Goal: Find specific page/section: Find specific page/section

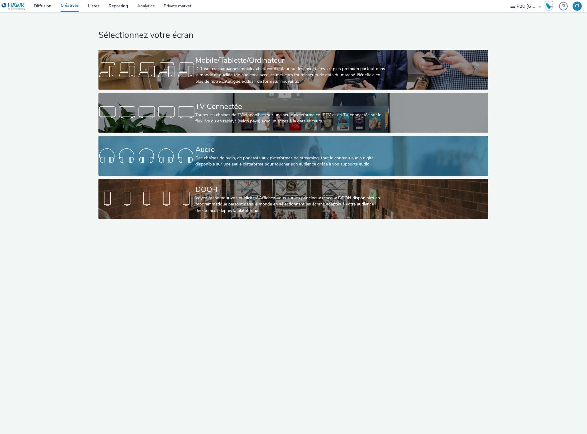
click at [325, 160] on div "Des chaînes de radio, de podcasts aux plateformes de streaming: tout le contenu…" at bounding box center [293, 161] width 194 height 13
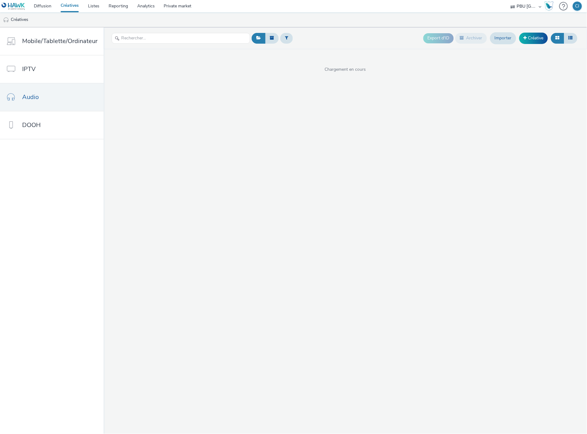
click at [169, 45] on div at bounding box center [181, 38] width 139 height 15
click at [170, 41] on input "text" at bounding box center [181, 38] width 139 height 11
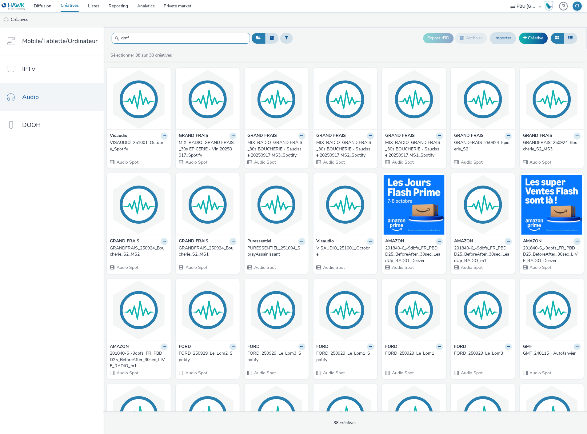
click at [143, 42] on input "gmf" at bounding box center [181, 38] width 139 height 11
click at [144, 41] on input "gmf" at bounding box center [181, 38] width 139 height 11
drag, startPoint x: 139, startPoint y: 40, endPoint x: 103, endPoint y: 44, distance: 36.8
click at [101, 40] on div "Mobile/Tablette/Ordinateur IPTV Audio DOOH gmf Export d'ID Archiver Importer Cr…" at bounding box center [293, 230] width 587 height 407
type input "gmf"
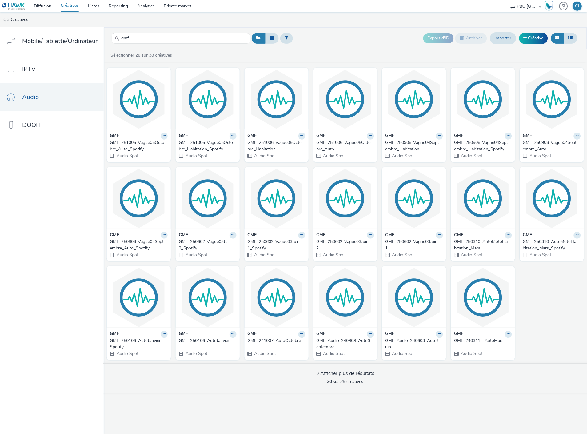
click at [335, 143] on div "GMF_251006_Vague05Octobre_Auto" at bounding box center [344, 146] width 55 height 13
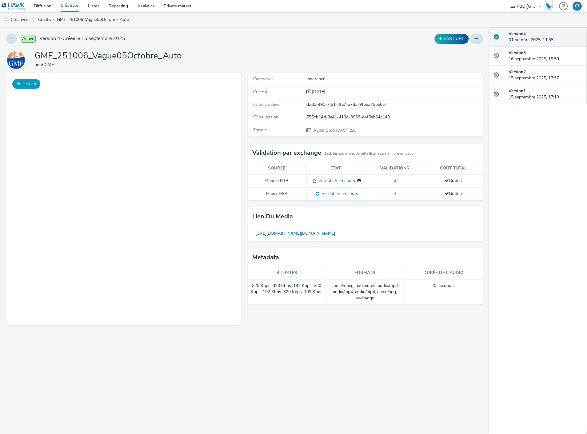
click at [20, 84] on button "Fullscreen" at bounding box center [26, 84] width 28 height 10
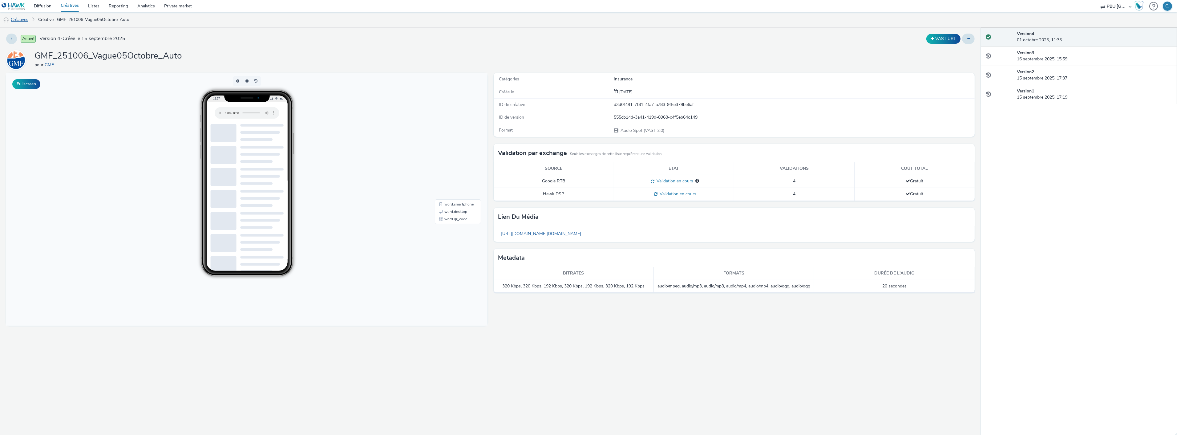
click at [24, 17] on link "Créatives" at bounding box center [15, 19] width 31 height 15
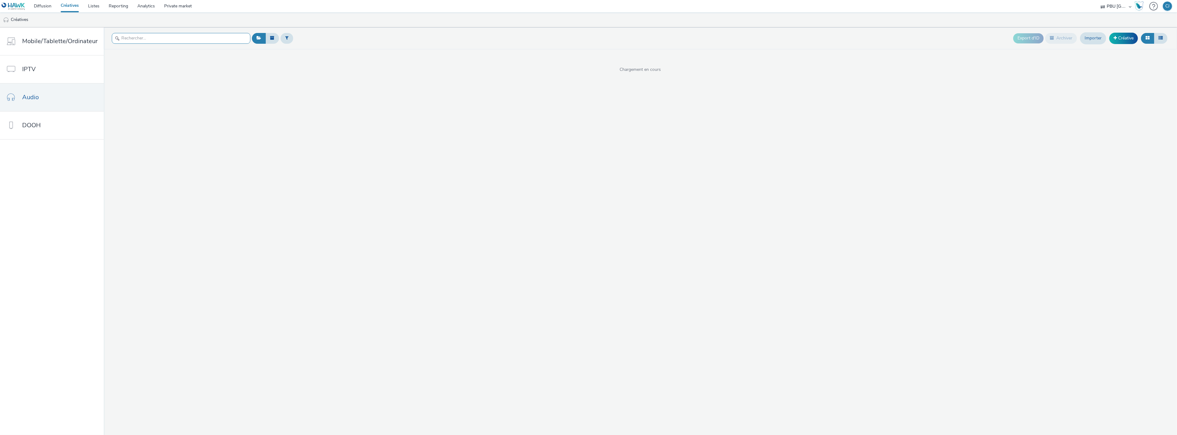
click at [158, 38] on input "text" at bounding box center [181, 38] width 139 height 11
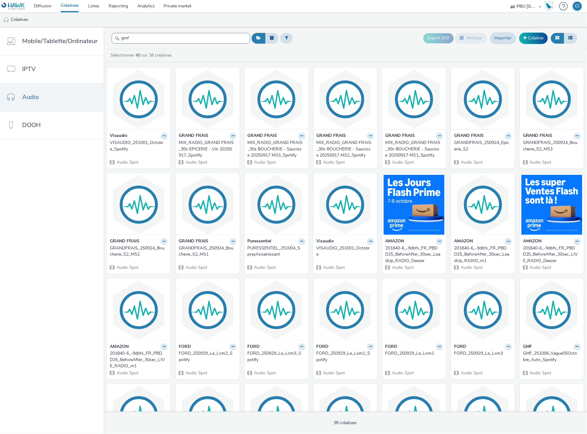
click at [139, 38] on input "gmf" at bounding box center [181, 38] width 139 height 11
click at [135, 46] on header "gmf Export d'ID Archiver Importer Créative" at bounding box center [346, 38] width 484 height 22
click at [136, 39] on input "gmf" at bounding box center [181, 38] width 139 height 11
click at [150, 41] on input "gmf" at bounding box center [181, 38] width 139 height 11
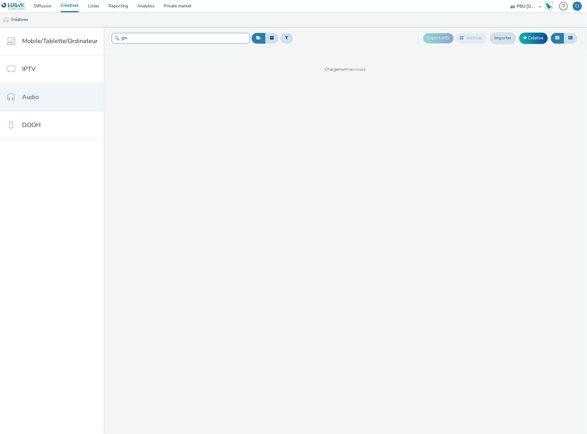
type input "g"
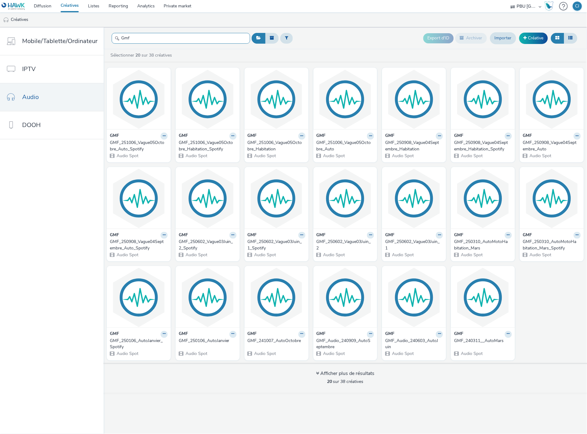
type input "Gmf"
click at [276, 140] on div "GMF_251006_Vague05Octobre_Habitation" at bounding box center [275, 146] width 55 height 13
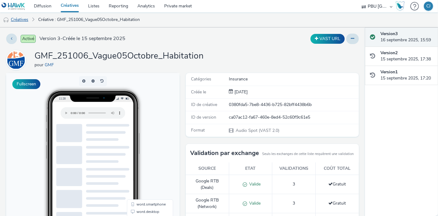
click at [21, 20] on link "Créatives" at bounding box center [15, 19] width 31 height 15
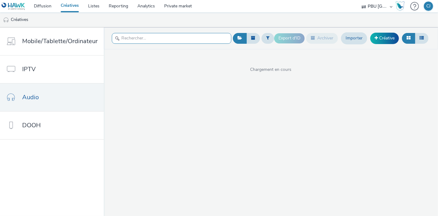
click at [149, 37] on input "text" at bounding box center [171, 38] width 119 height 11
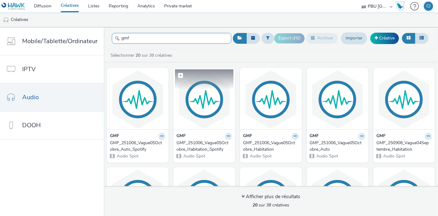
type input "gmf"
click at [227, 121] on img at bounding box center [204, 99] width 59 height 60
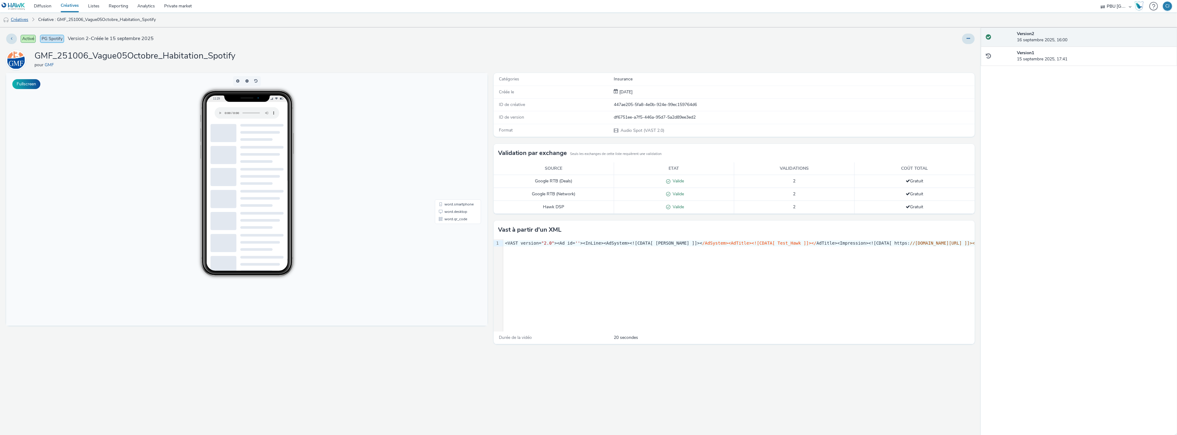
click at [26, 20] on link "Créatives" at bounding box center [15, 19] width 31 height 15
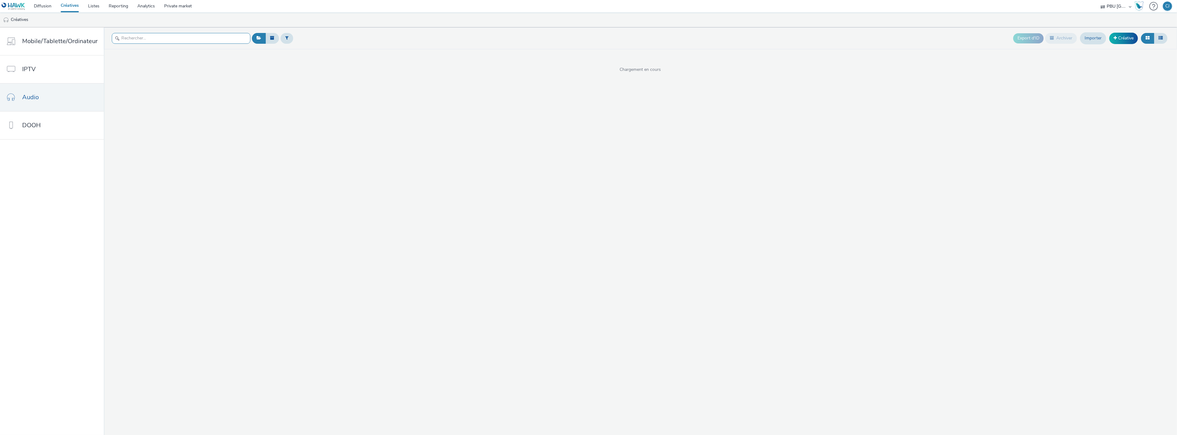
click at [142, 37] on input "text" at bounding box center [181, 38] width 139 height 11
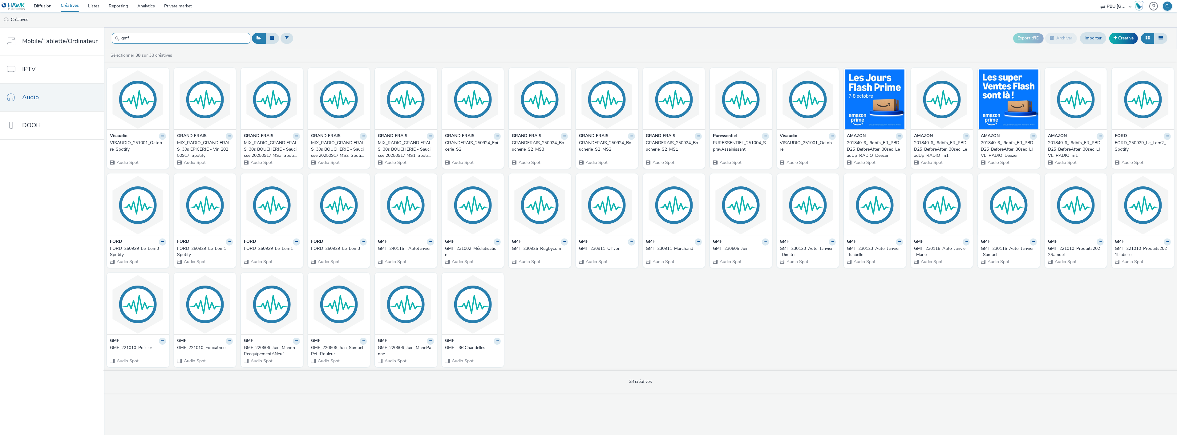
click at [158, 39] on input "gmf" at bounding box center [181, 38] width 139 height 11
drag, startPoint x: 207, startPoint y: 38, endPoint x: 131, endPoint y: 38, distance: 75.4
click at [131, 38] on input "gmf" at bounding box center [181, 38] width 139 height 11
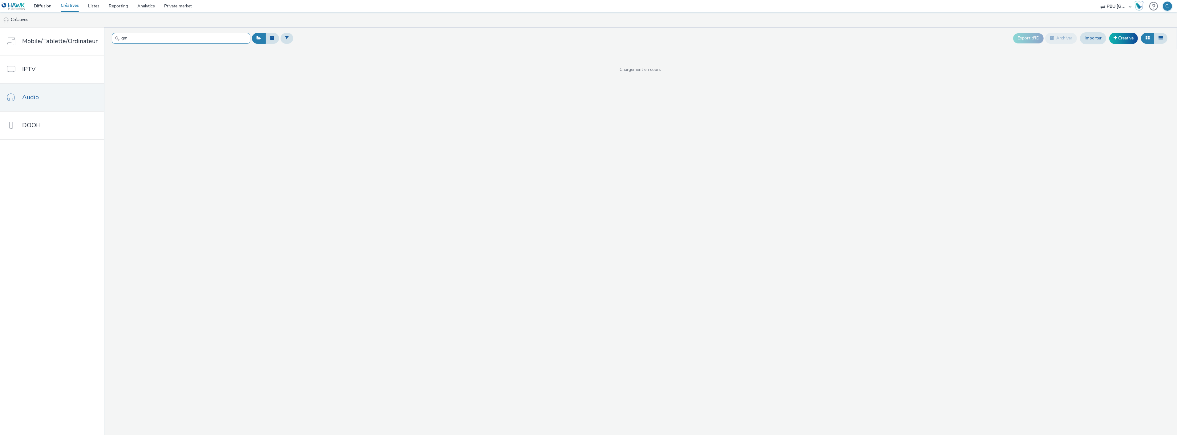
type input "gmf"
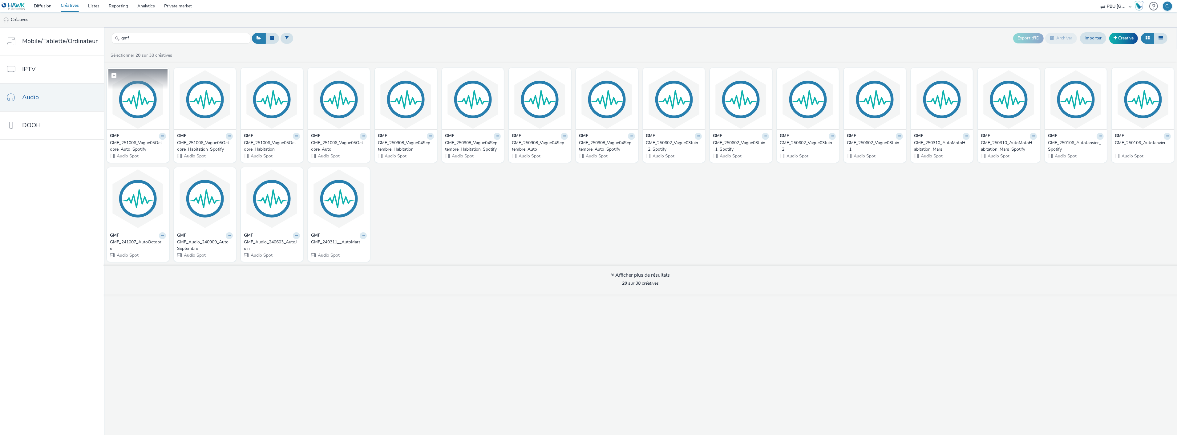
click at [142, 108] on img at bounding box center [137, 99] width 59 height 60
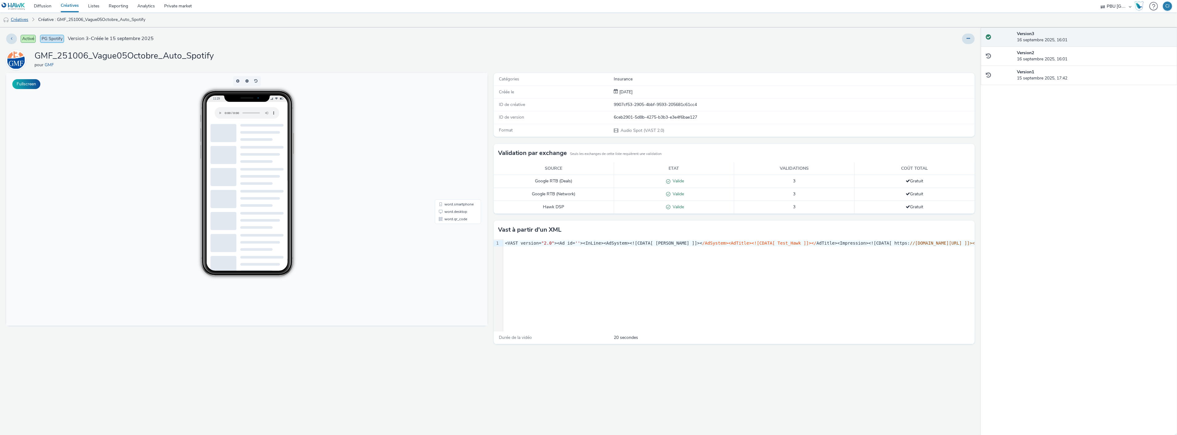
click at [28, 23] on link "Créatives" at bounding box center [15, 19] width 31 height 15
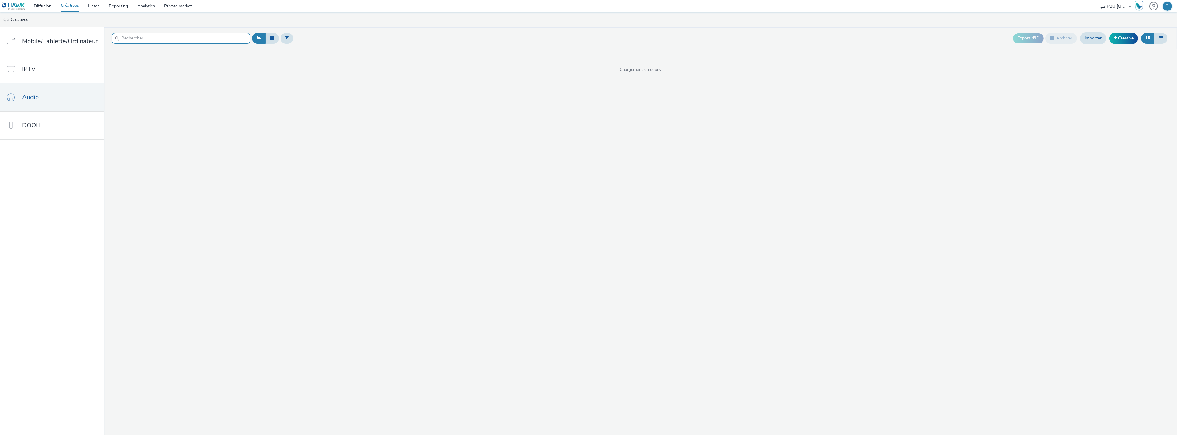
click at [158, 39] on input "text" at bounding box center [181, 38] width 139 height 11
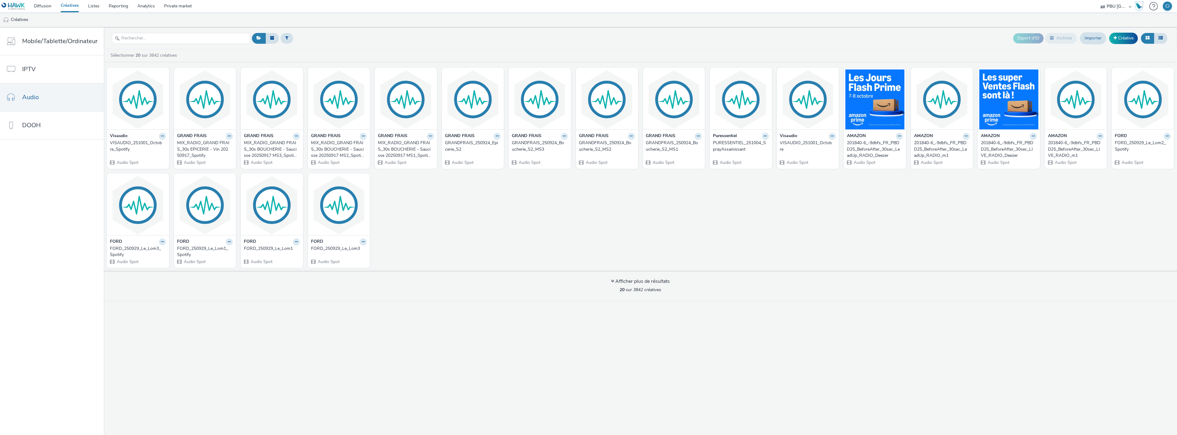
click at [368, 53] on div "Sélectionner 20 sur 3842 créatives" at bounding box center [642, 55] width 1064 height 6
click at [188, 49] on div "Sélectionner 20 sur 3842 créatives Visaudio VISAUDIO_251001_Octobre_Spotify Aud…" at bounding box center [640, 174] width 1073 height 251
click at [189, 42] on input "text" at bounding box center [181, 38] width 139 height 11
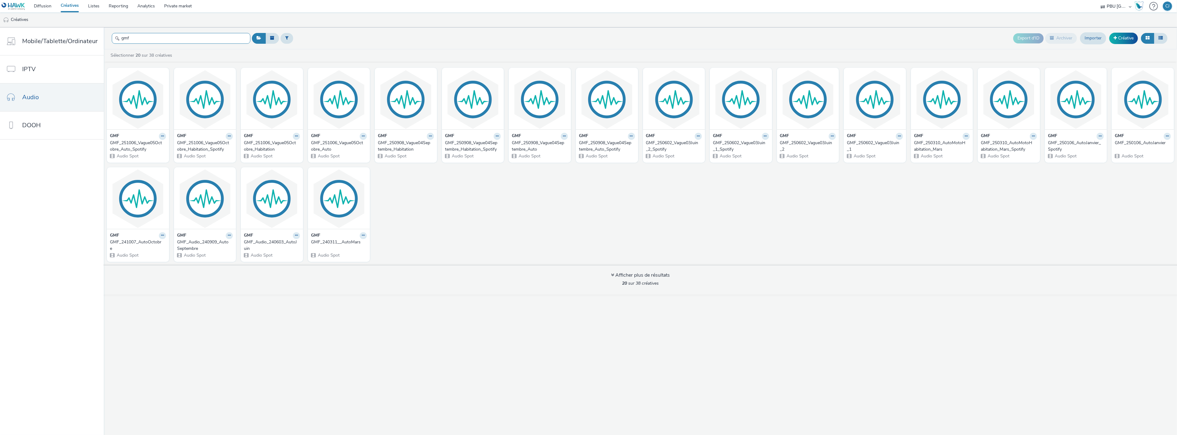
type input "gmf"
click at [345, 147] on div "GMF_251006_Vague05Octobre_Auto" at bounding box center [338, 146] width 54 height 13
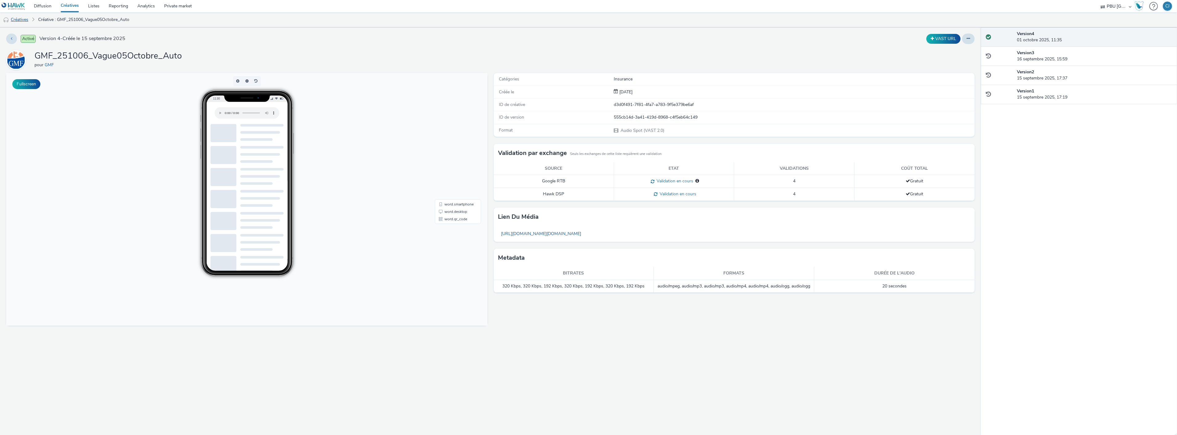
click at [28, 18] on link "Créatives" at bounding box center [15, 19] width 31 height 15
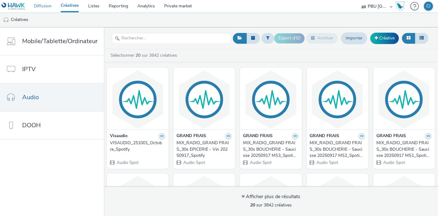
click at [42, 11] on link "Diffusion" at bounding box center [42, 6] width 27 height 12
